Goal: Check status

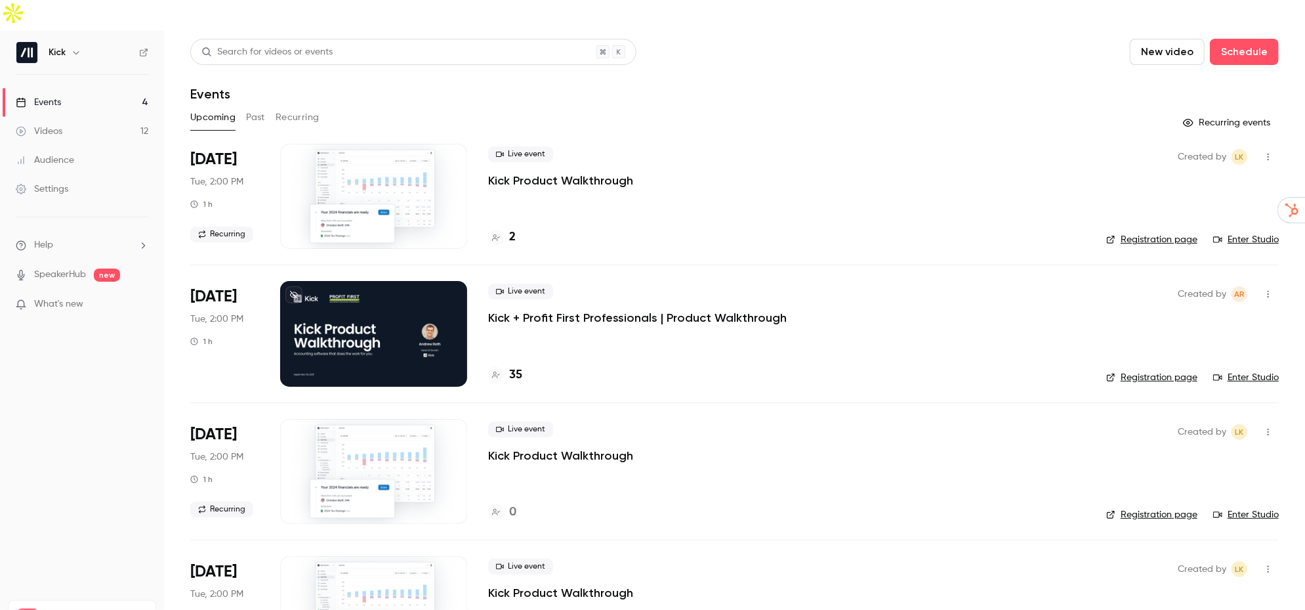
click at [251, 107] on button "Past" at bounding box center [255, 117] width 19 height 21
